Goal: Find specific page/section: Find specific page/section

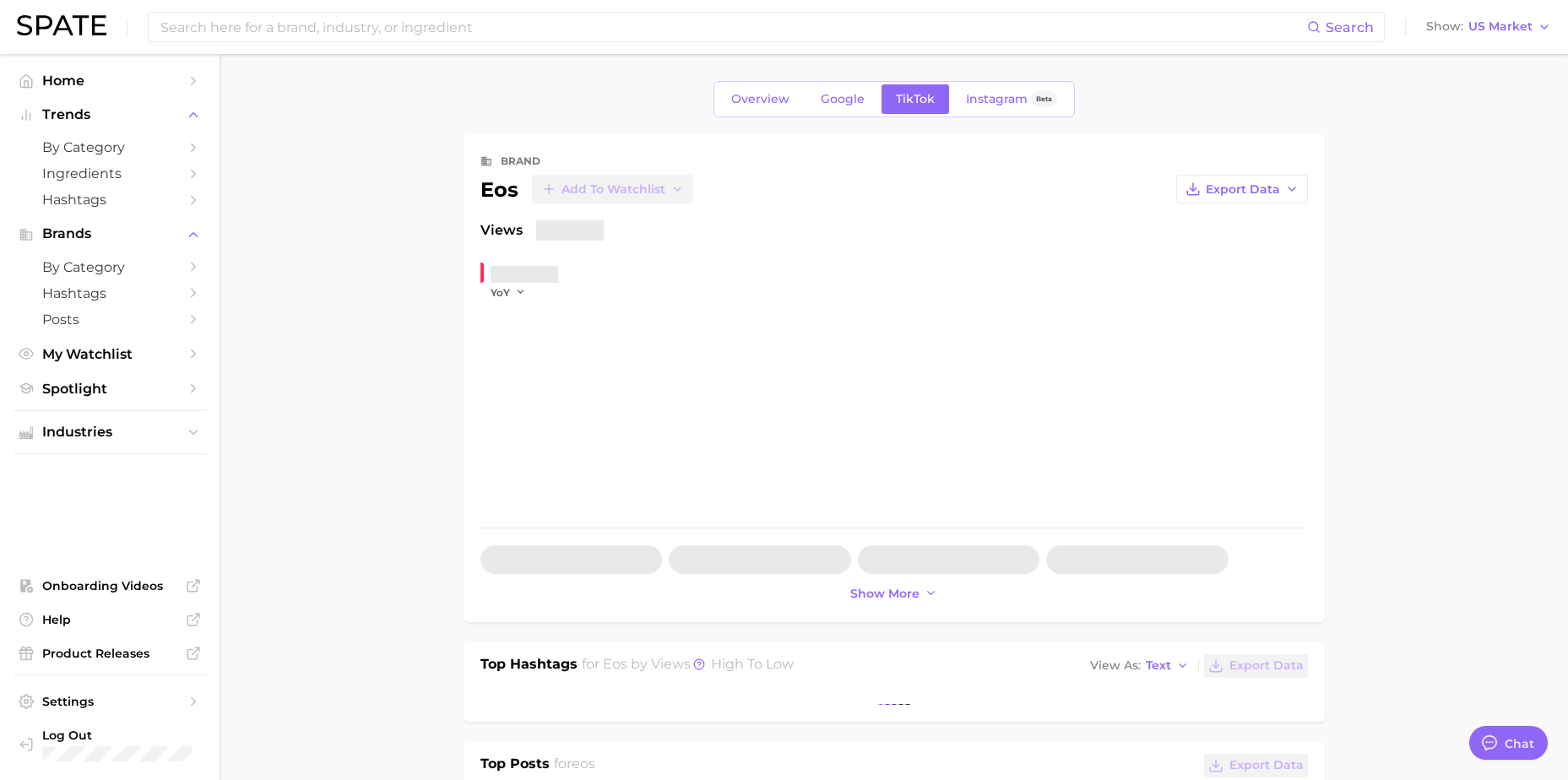
type textarea "x"
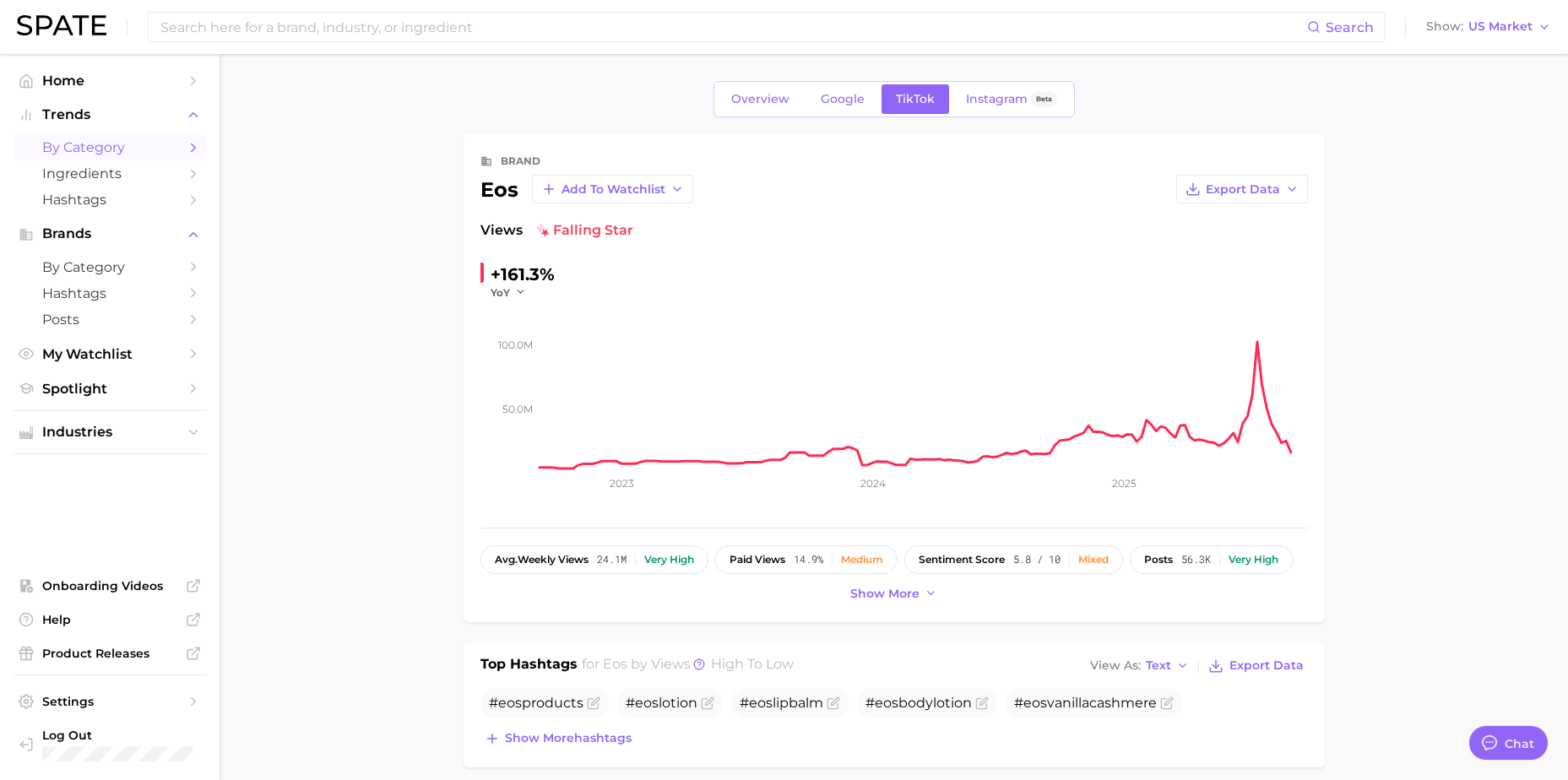
click at [126, 138] on link "by Category" at bounding box center [110, 147] width 193 height 26
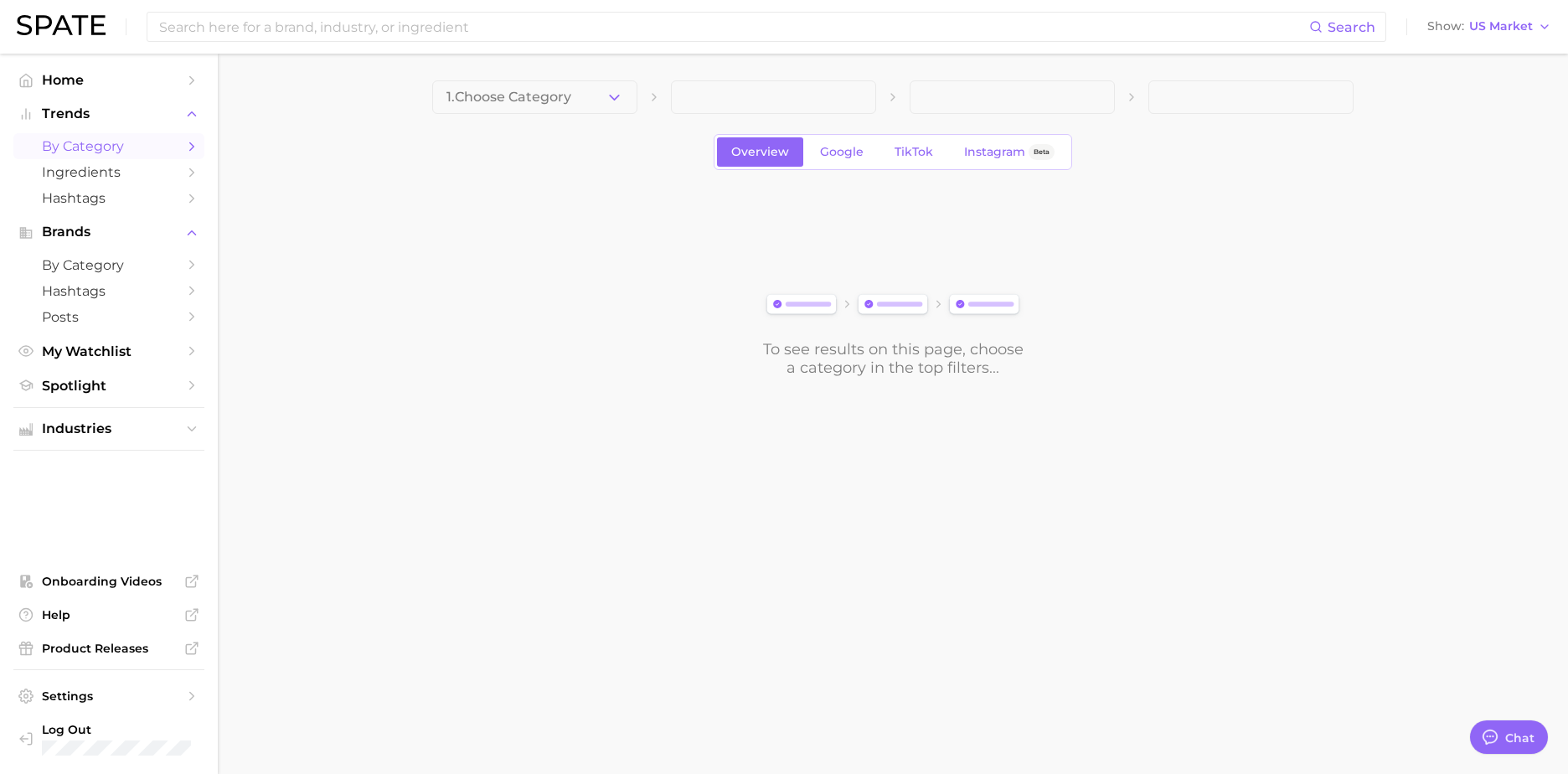
click at [482, 198] on div "To see results on this page, choose a category in the top filters..." at bounding box center [892, 283] width 921 height 187
